Goal: Find contact information: Find contact information

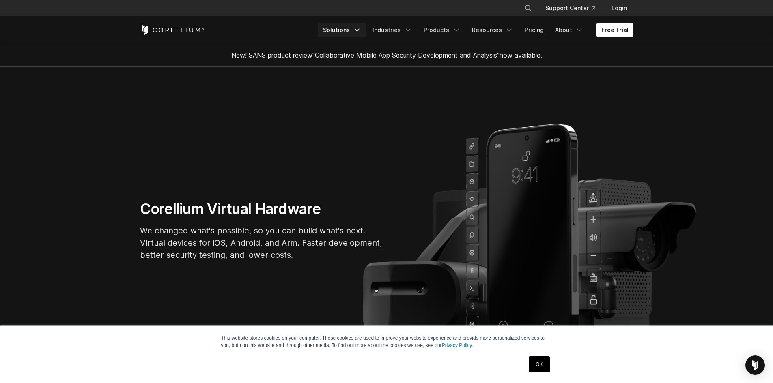
click at [361, 29] on icon "Navigation Menu" at bounding box center [357, 30] width 8 height 8
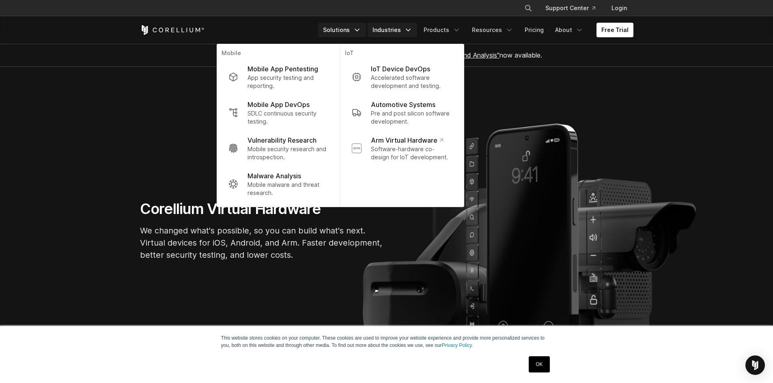
click at [412, 32] on icon "Navigation Menu" at bounding box center [408, 30] width 8 height 8
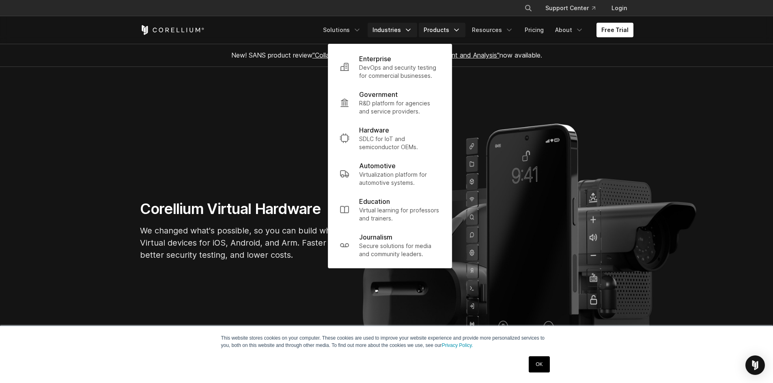
click at [461, 31] on icon "Navigation Menu" at bounding box center [456, 30] width 8 height 8
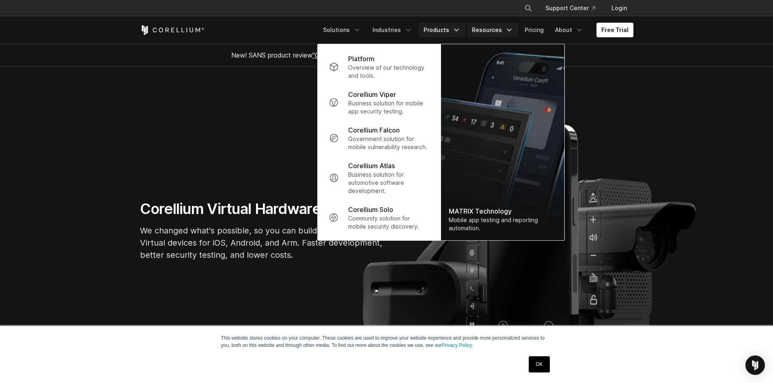
click at [511, 31] on icon "Navigation Menu" at bounding box center [509, 30] width 8 height 8
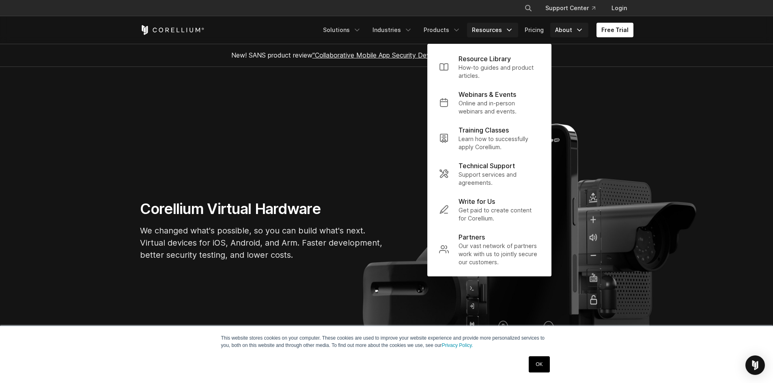
click at [582, 31] on icon "Navigation Menu" at bounding box center [579, 30] width 8 height 8
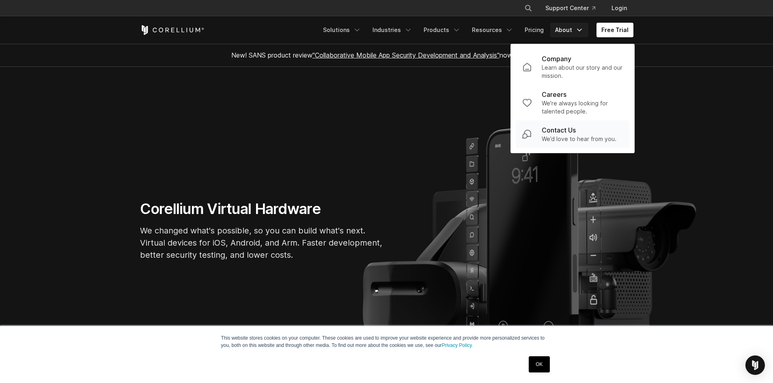
click at [558, 129] on p "Contact Us" at bounding box center [559, 130] width 34 height 10
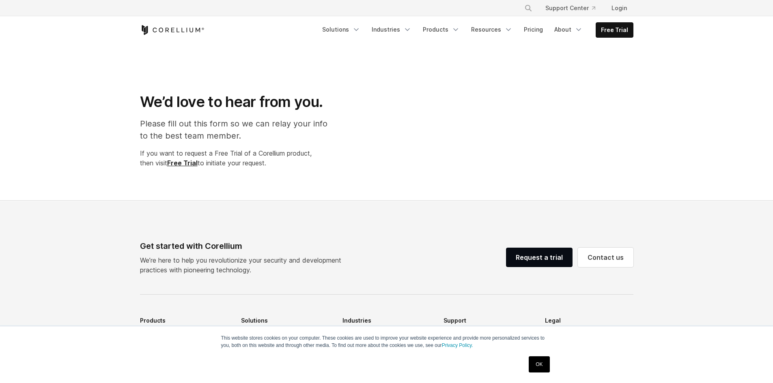
select select "**"
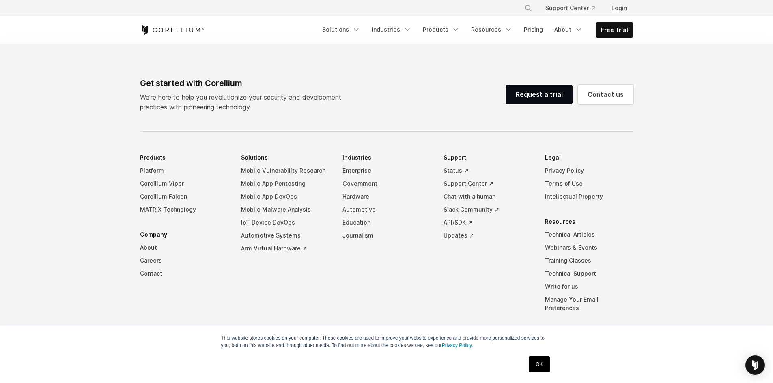
scroll to position [560, 0]
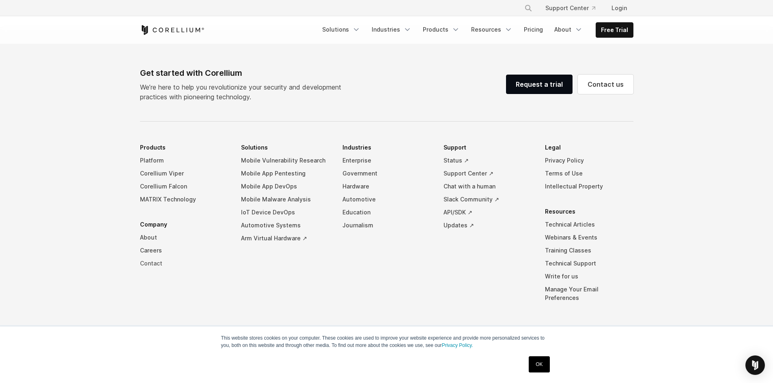
click at [159, 265] on link "Contact" at bounding box center [184, 263] width 88 height 13
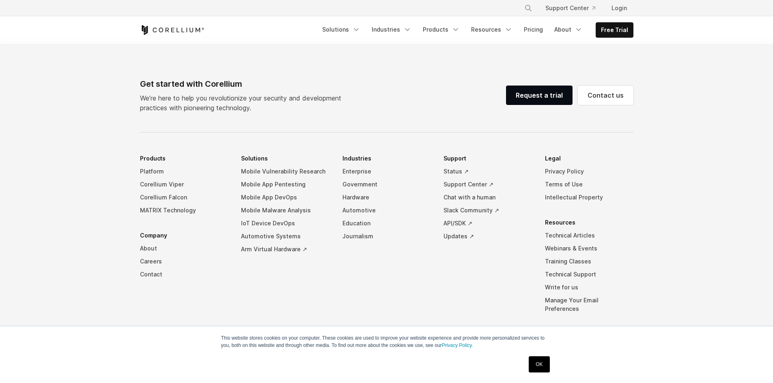
select select "**"
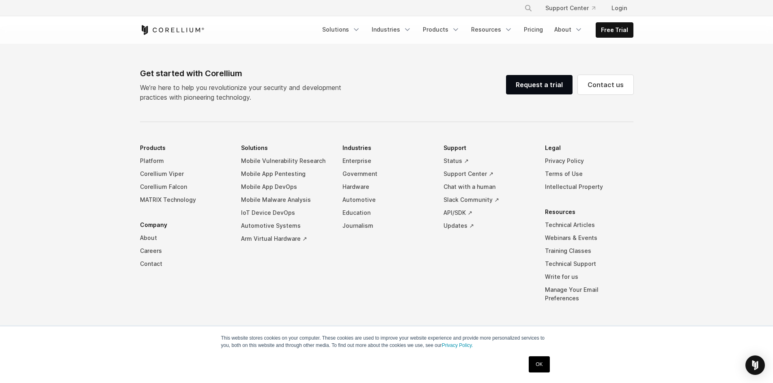
scroll to position [560, 0]
click at [459, 348] on link "Privacy Policy." at bounding box center [457, 346] width 31 height 6
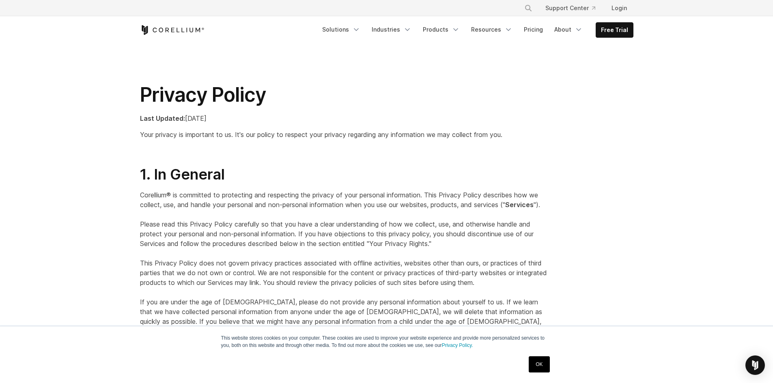
drag, startPoint x: 545, startPoint y: 363, endPoint x: 541, endPoint y: 355, distance: 8.4
click at [545, 363] on link "OK" at bounding box center [539, 365] width 21 height 16
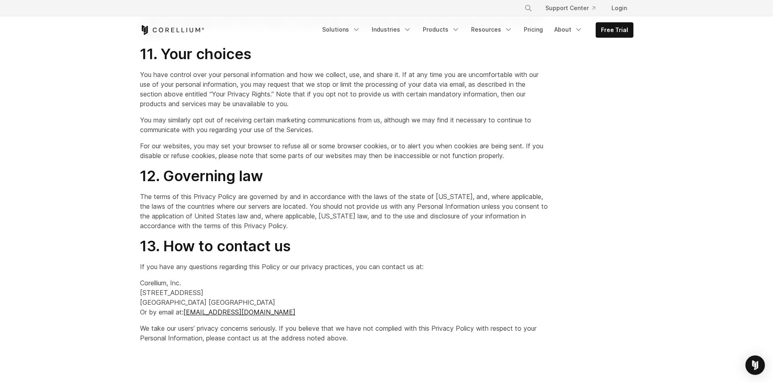
scroll to position [2070, 0]
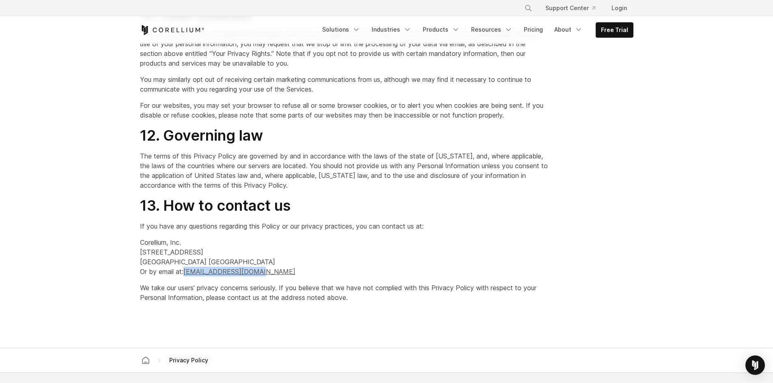
drag, startPoint x: 279, startPoint y: 274, endPoint x: 187, endPoint y: 274, distance: 91.3
click at [187, 274] on p "Corellium, Inc. [STREET_ADDRESS] Or by email at: [EMAIL_ADDRESS][DOMAIN_NAME]" at bounding box center [344, 257] width 409 height 39
copy link "[EMAIL_ADDRESS][DOMAIN_NAME]"
drag, startPoint x: 181, startPoint y: 243, endPoint x: 125, endPoint y: 221, distance: 60.9
click at [140, 242] on p "Corellium, Inc. [STREET_ADDRESS] Or by email at: [EMAIL_ADDRESS][DOMAIN_NAME]" at bounding box center [344, 257] width 409 height 39
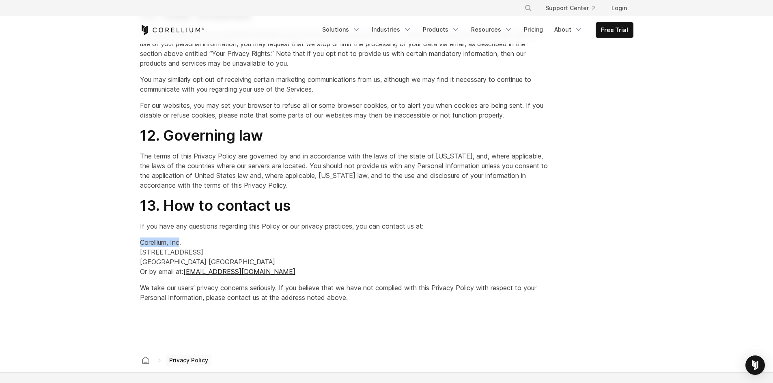
copy p "Corellium, Inc"
